Goal: Information Seeking & Learning: Learn about a topic

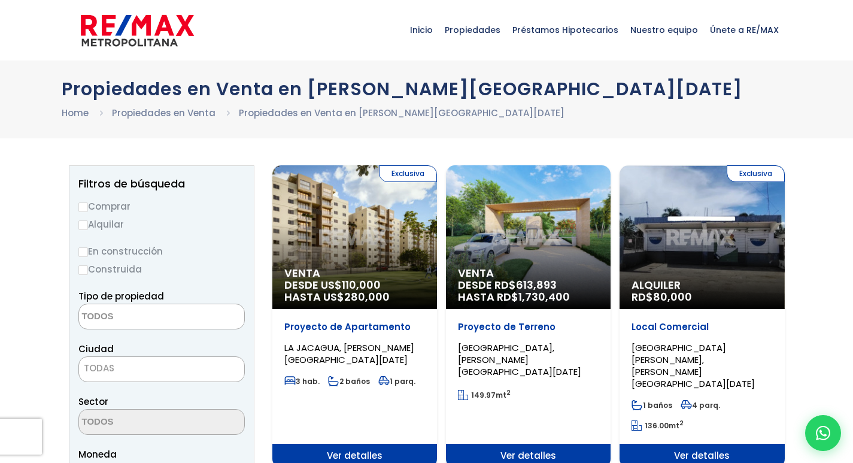
select select
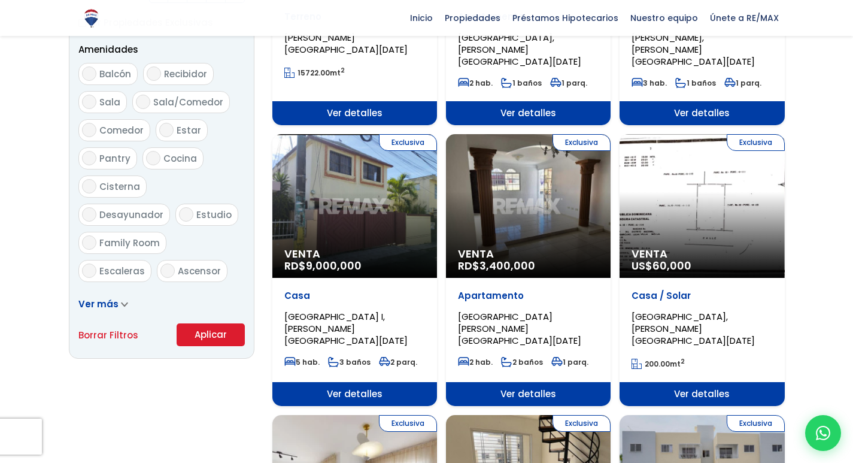
scroll to position [641, 0]
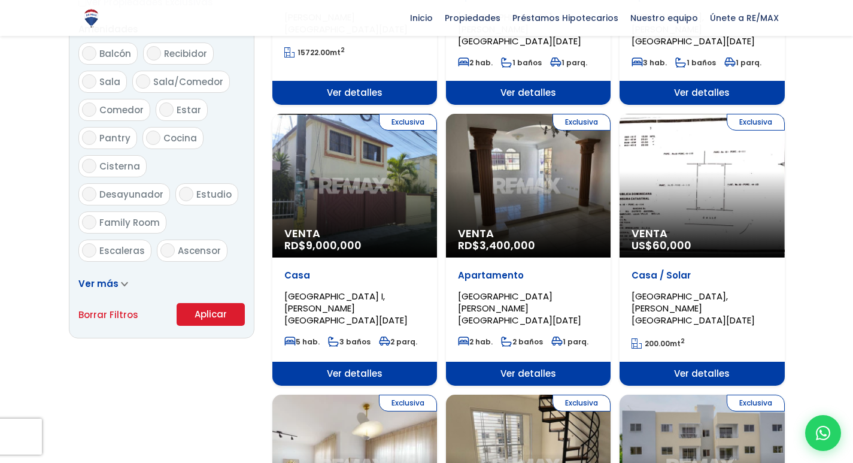
click at [519, 170] on div "Exclusiva Venta RD$ 3,400,000" at bounding box center [528, 186] width 165 height 144
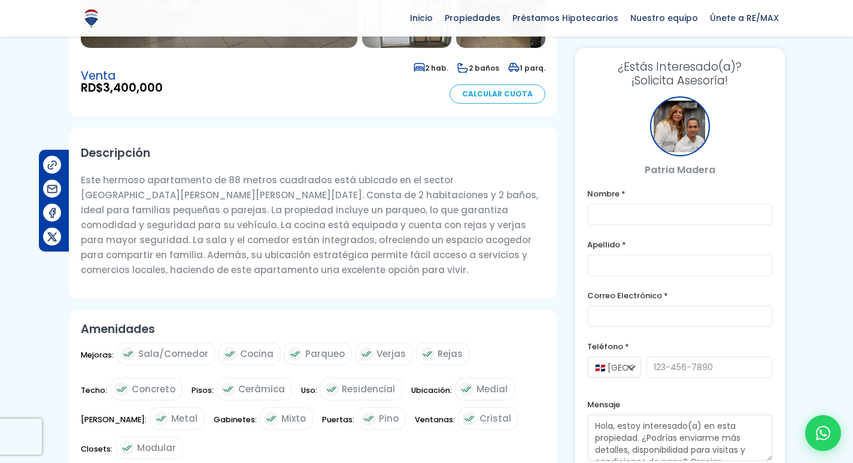
scroll to position [323, 0]
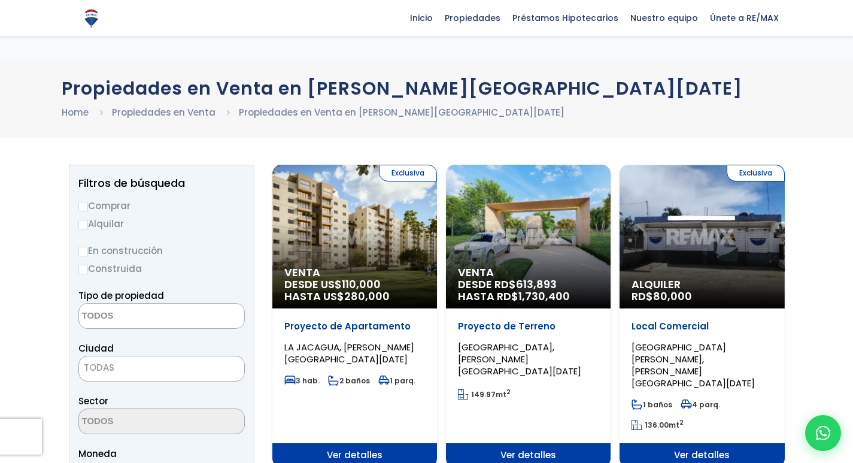
select select
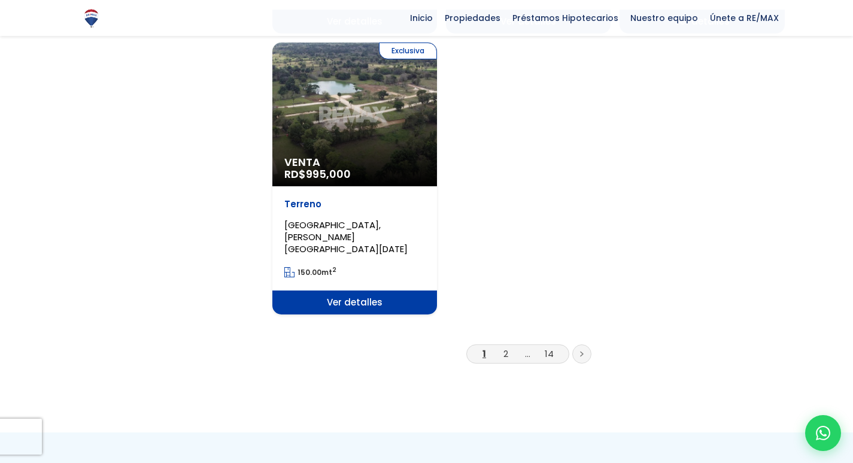
scroll to position [1574, 0]
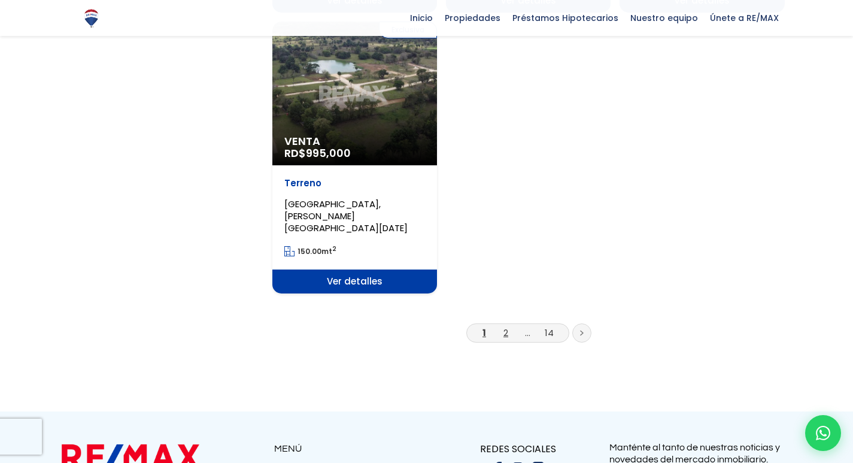
click at [505, 326] on link "2" at bounding box center [506, 332] width 5 height 13
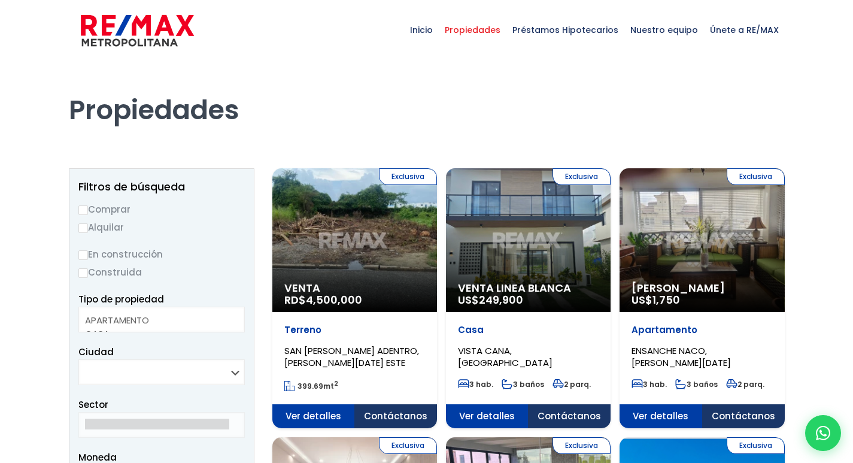
select select
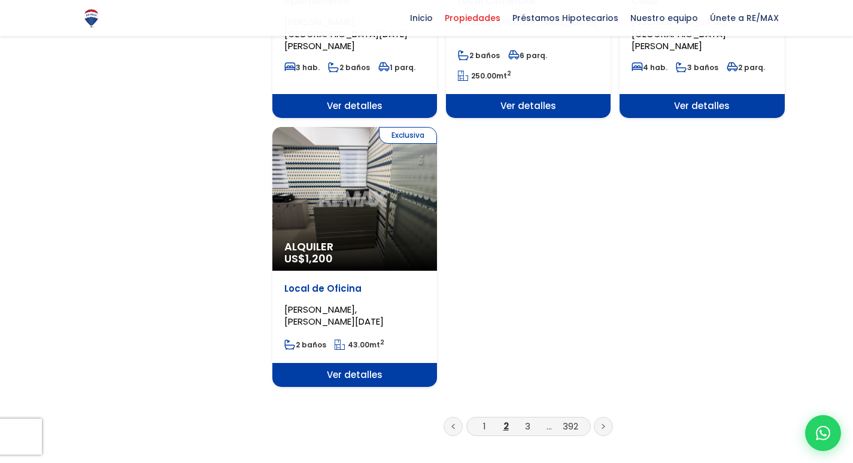
scroll to position [1438, 0]
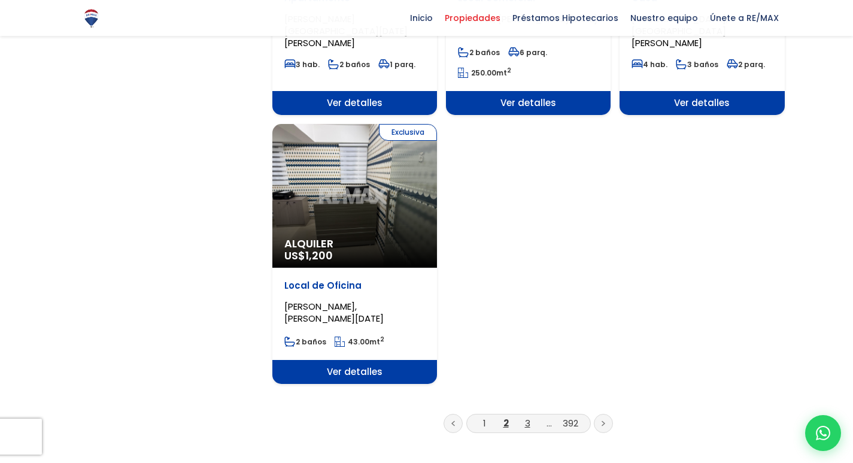
click at [530, 417] on link "3" at bounding box center [527, 423] width 5 height 13
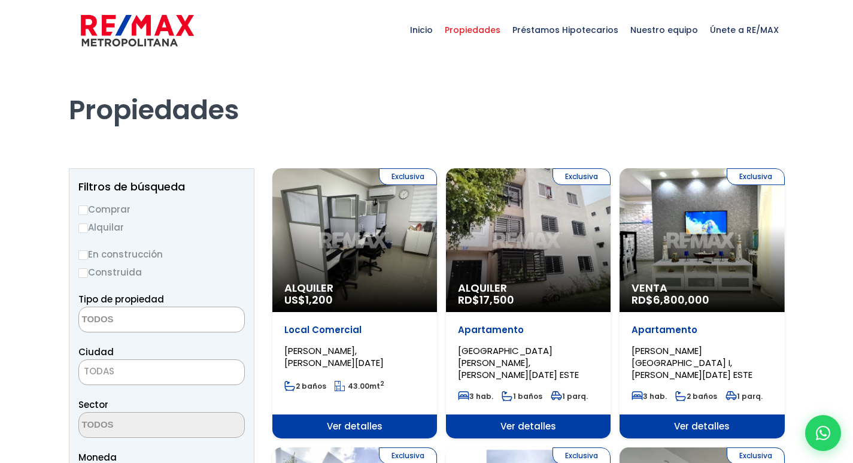
select select
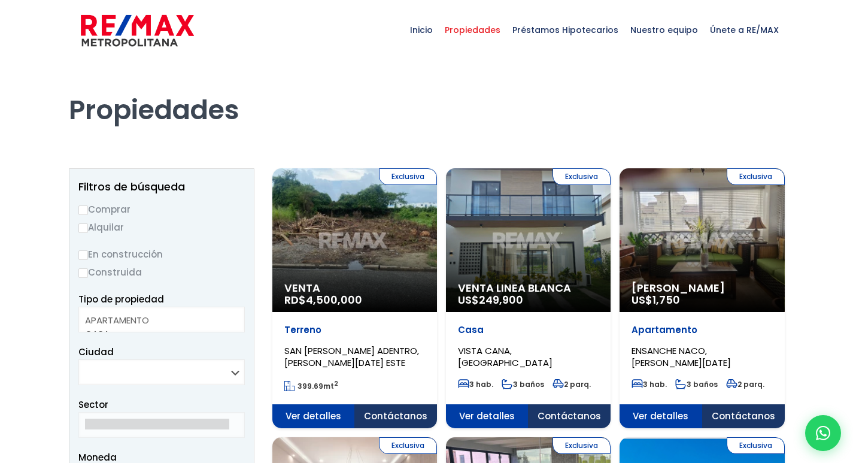
select select
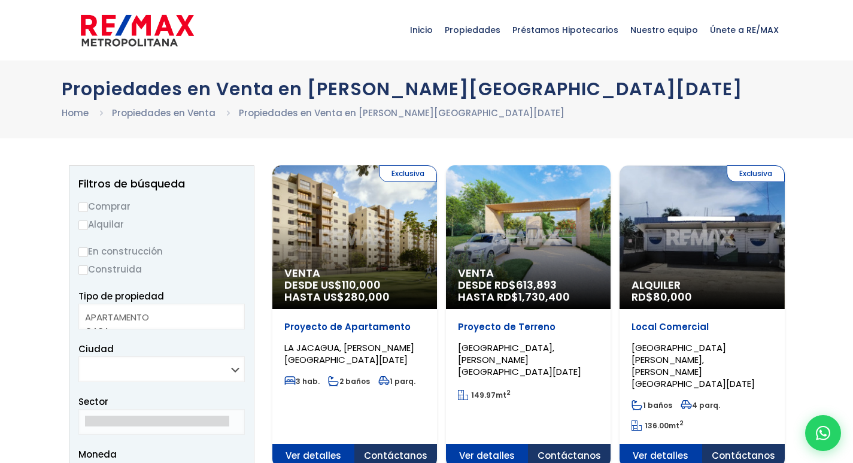
select select
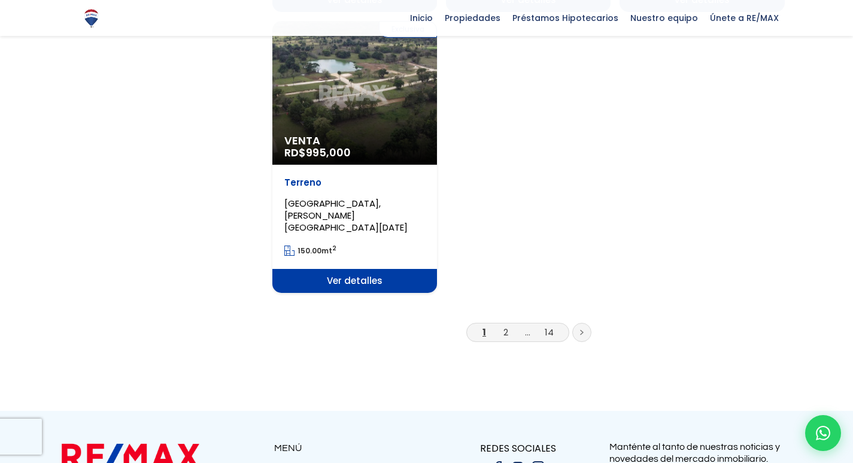
scroll to position [1574, 0]
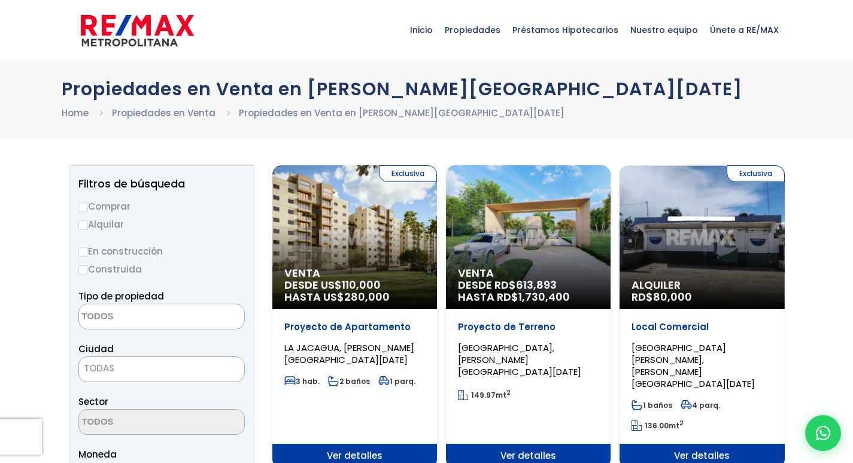
select select
